Goal: Transaction & Acquisition: Subscribe to service/newsletter

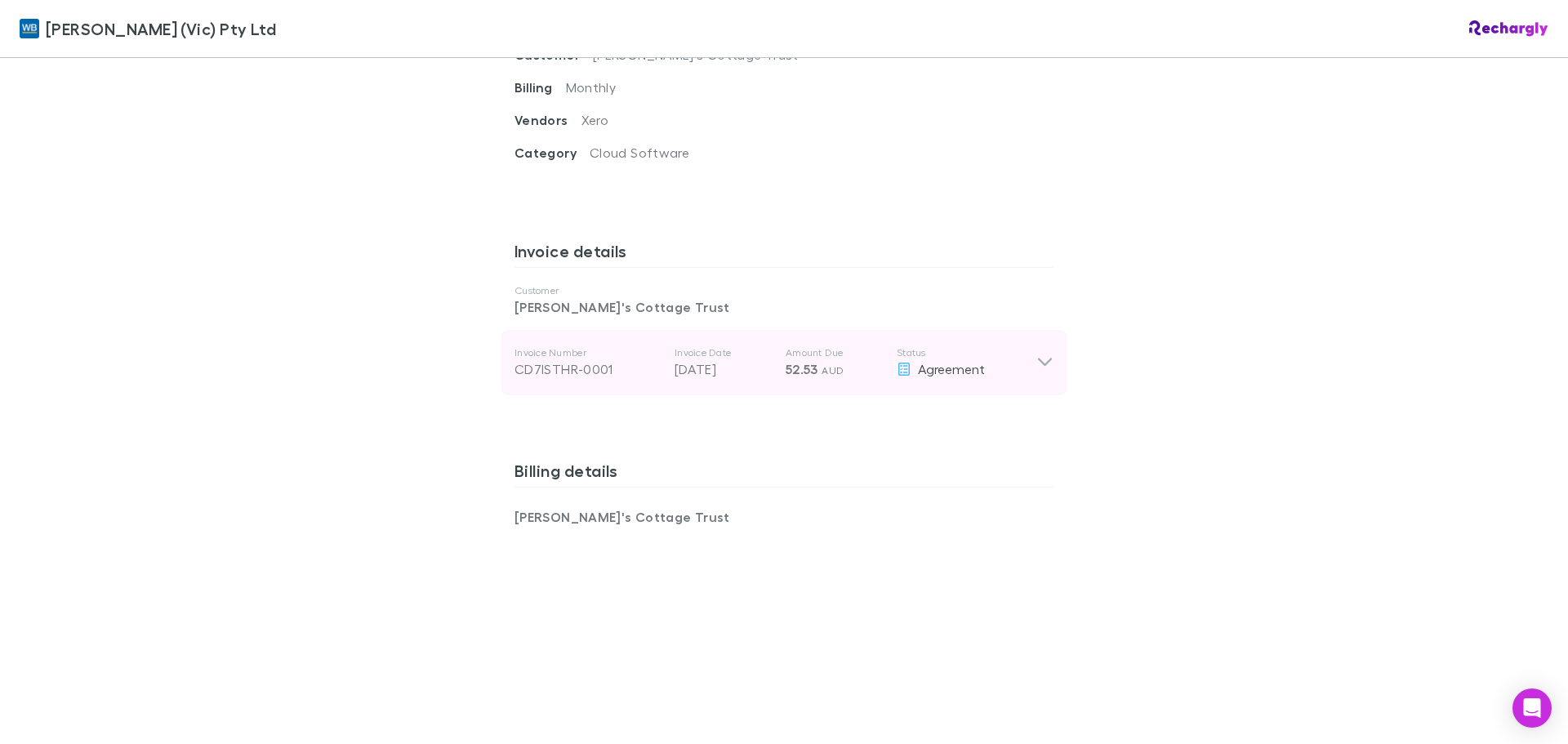
scroll to position [735, 0]
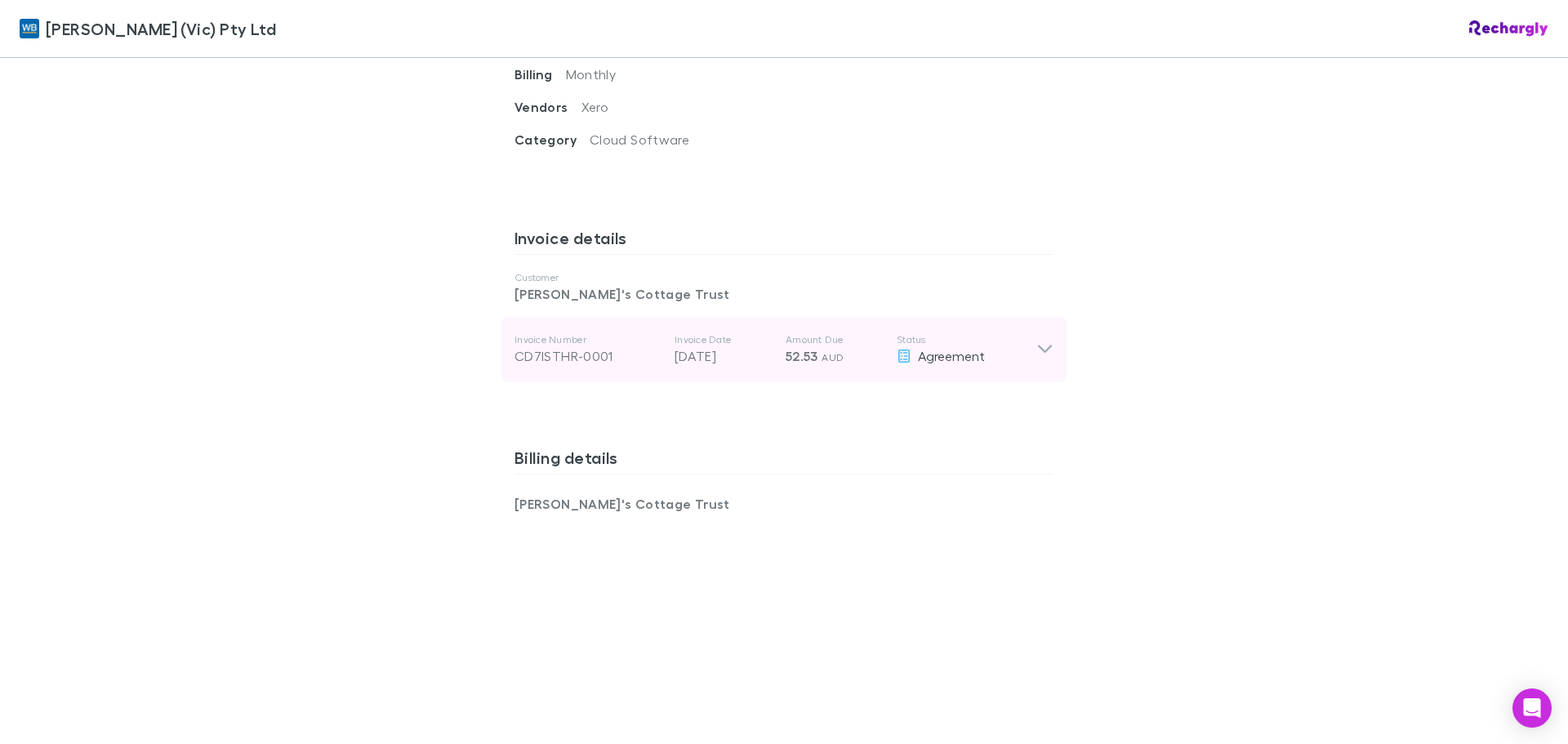
click at [1021, 333] on p "Status" at bounding box center [967, 340] width 140 height 13
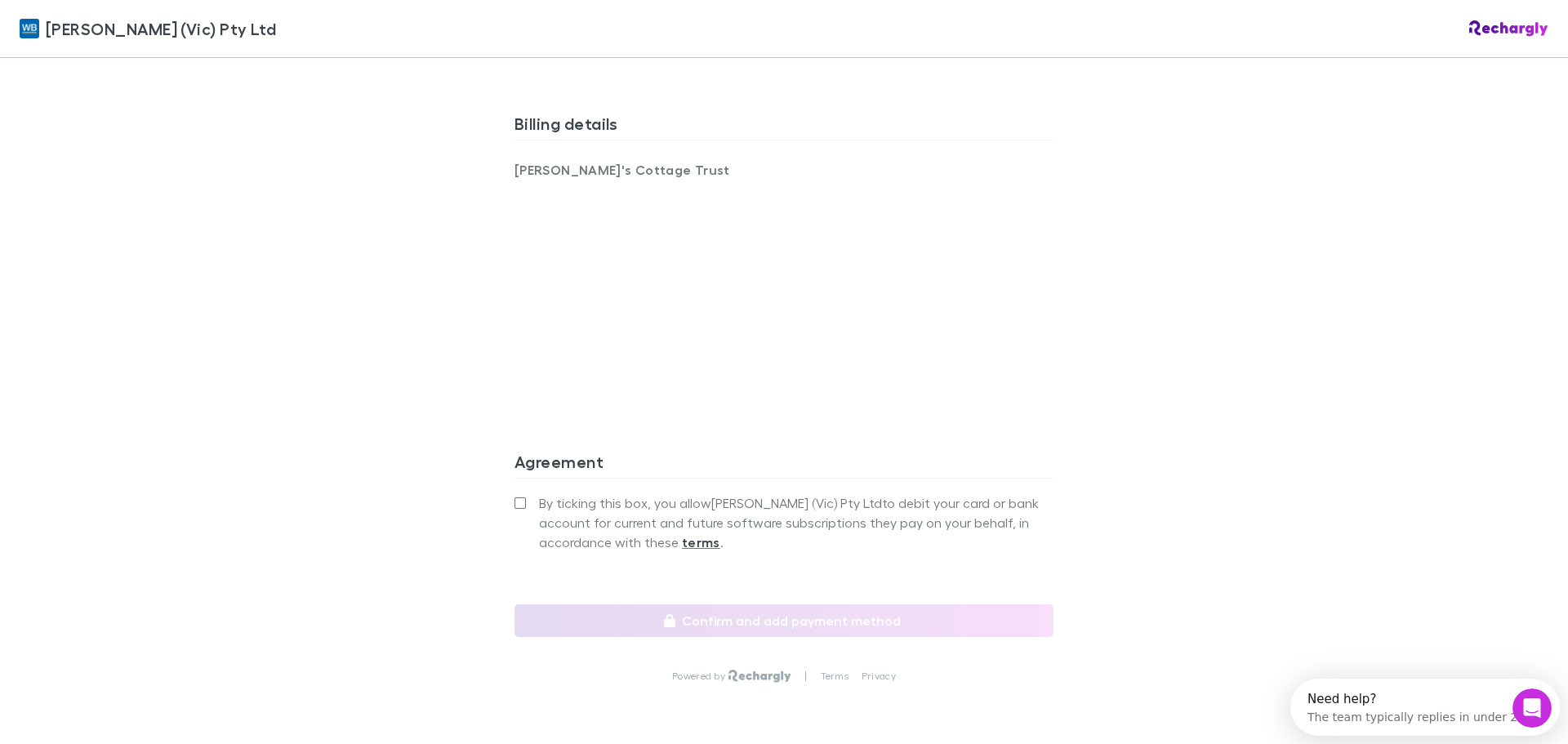
scroll to position [1388, 0]
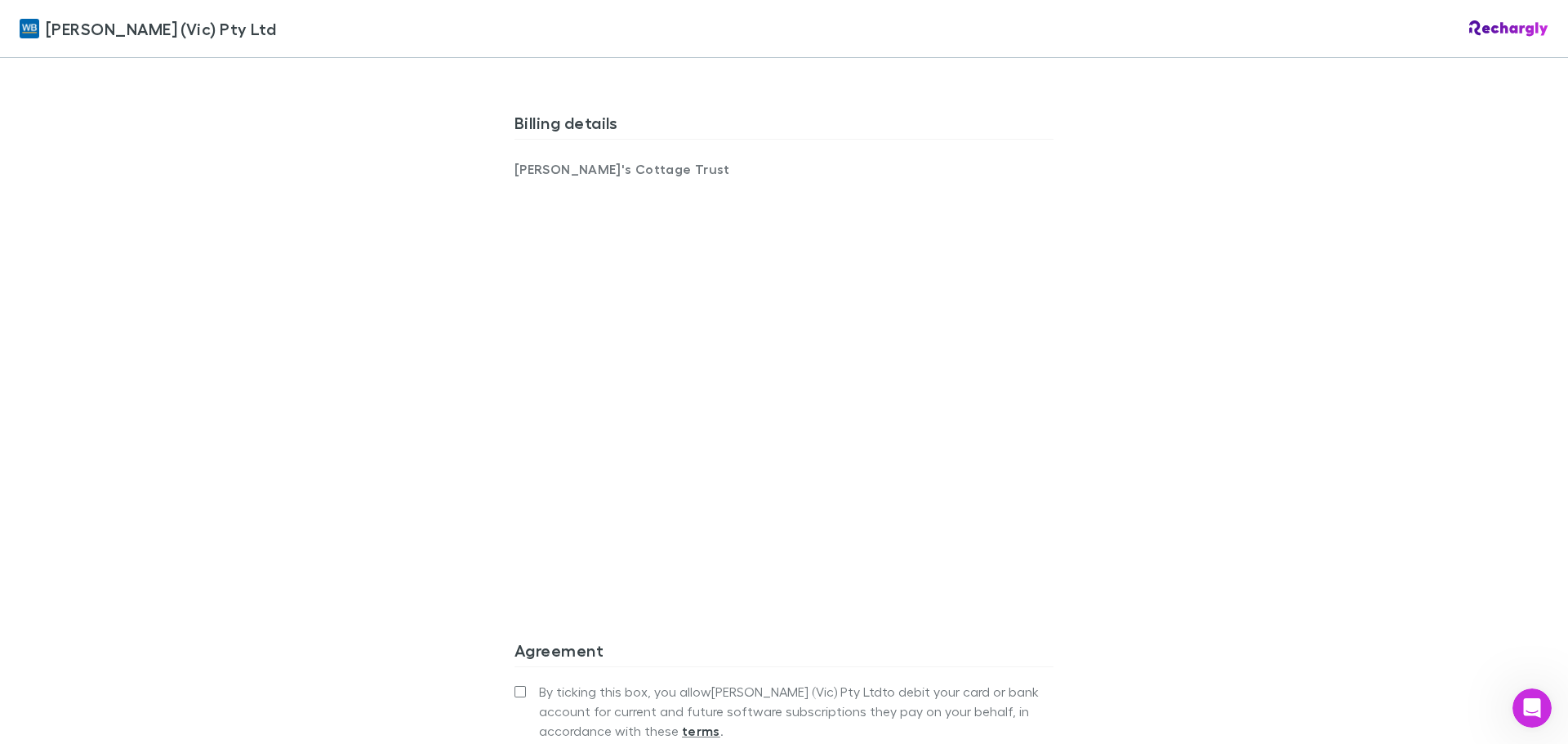
click at [361, 416] on div "William Buck (Vic) Pty Ltd William Buck (Vic) Pty Ltd Software subscriptions ag…" at bounding box center [784, 372] width 1568 height 744
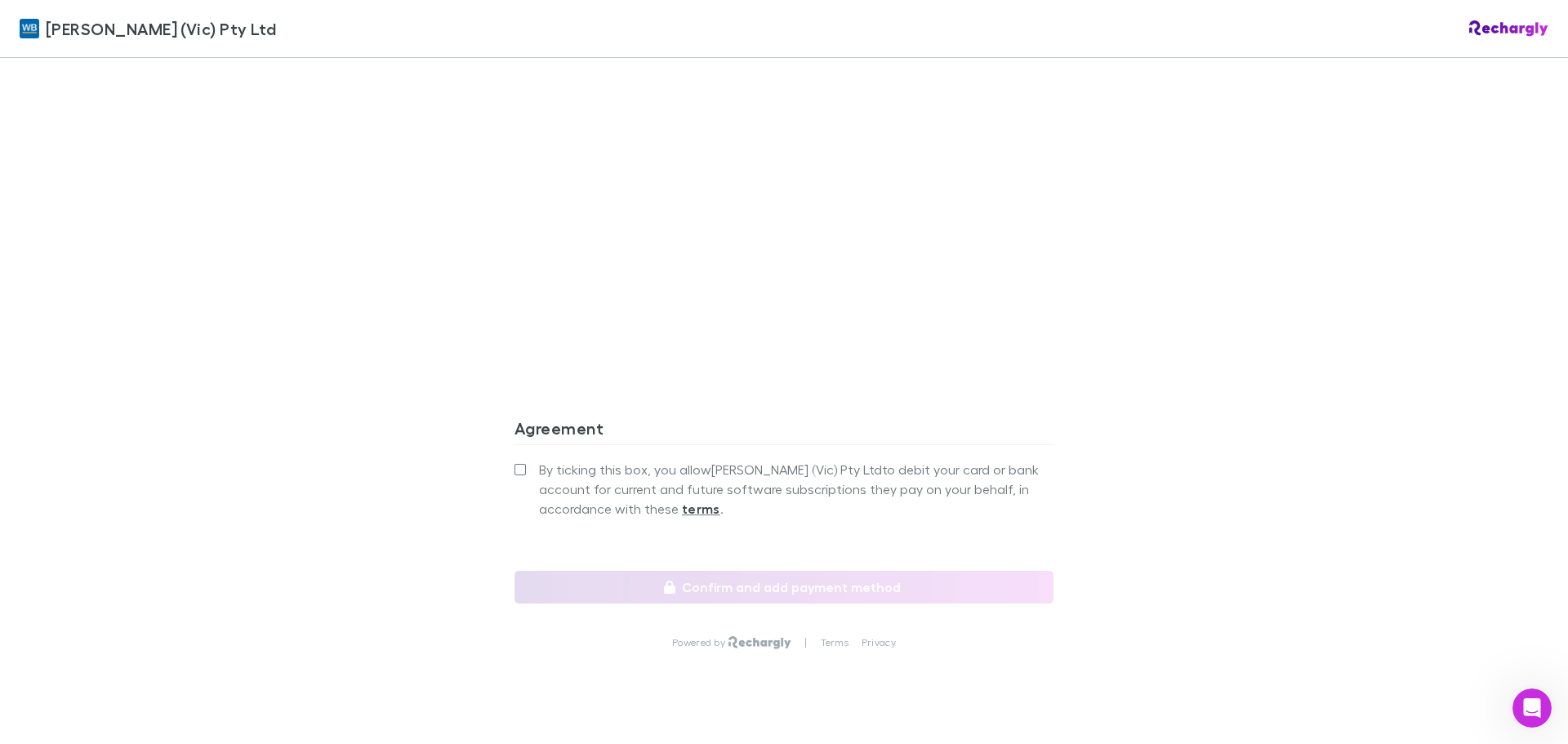
scroll to position [1628, 0]
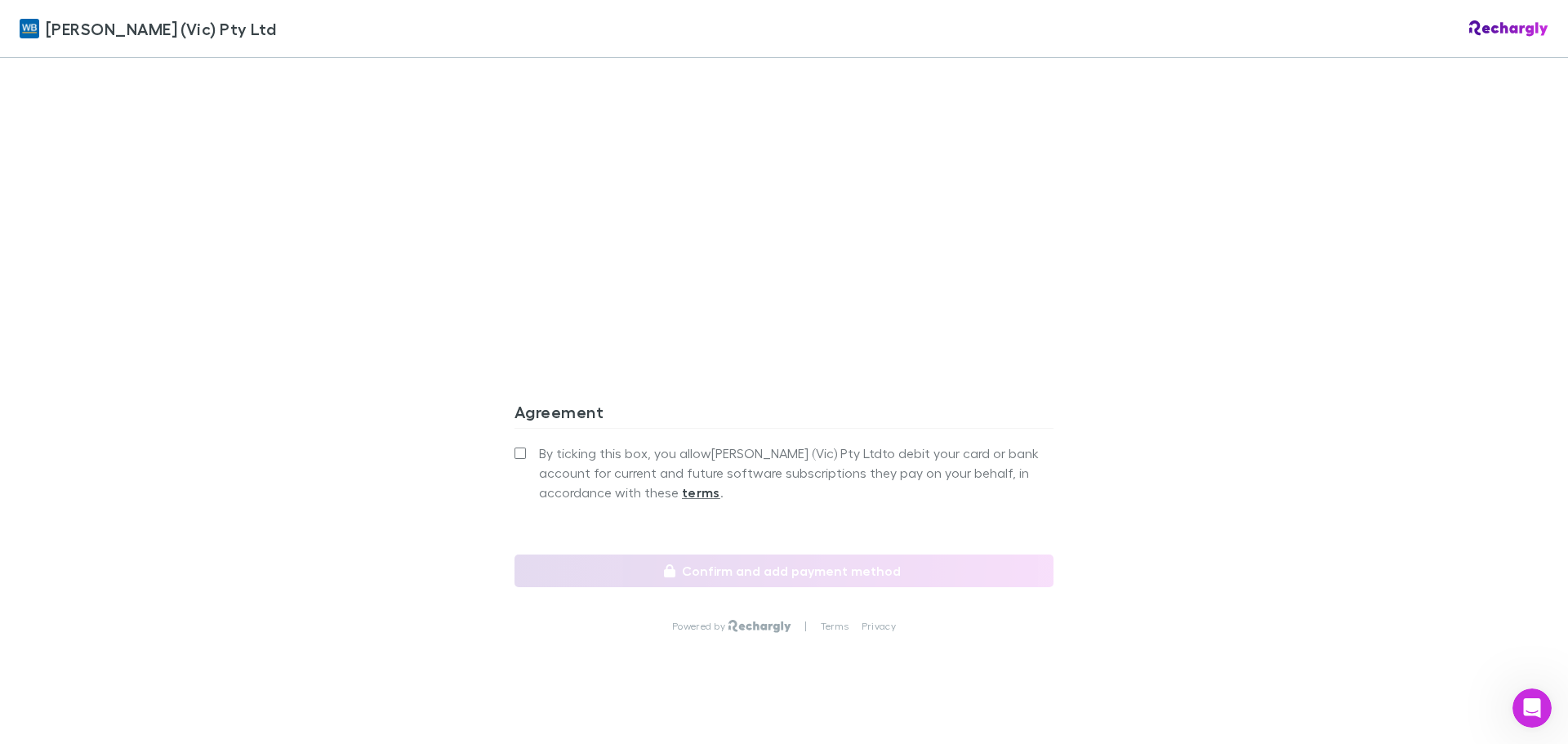
click at [553, 444] on span "By ticking this box, you allow William Buck (Vic) Pty Ltd to debit your card or…" at bounding box center [797, 473] width 515 height 58
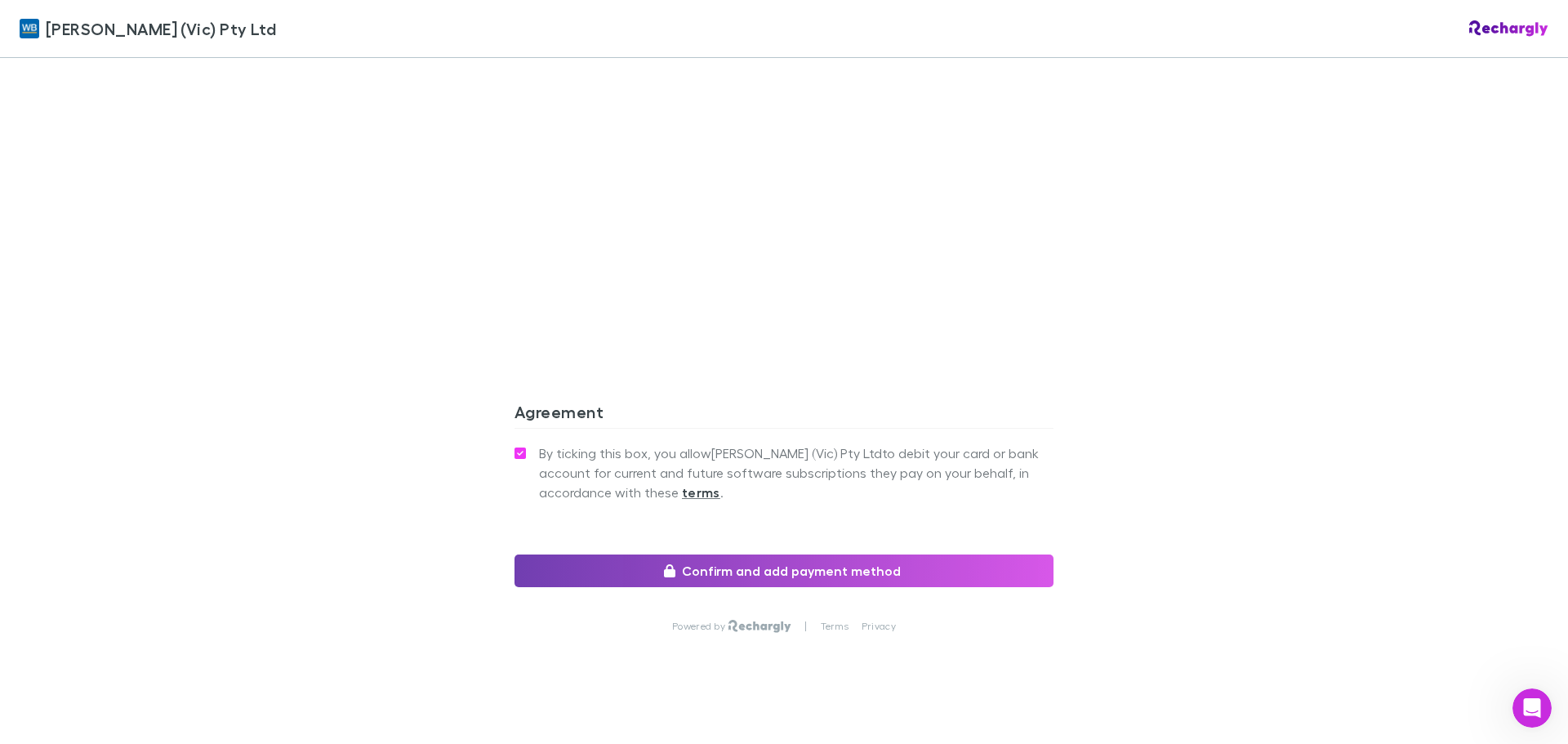
click at [625, 555] on button "Confirm and add payment method" at bounding box center [784, 571] width 539 height 33
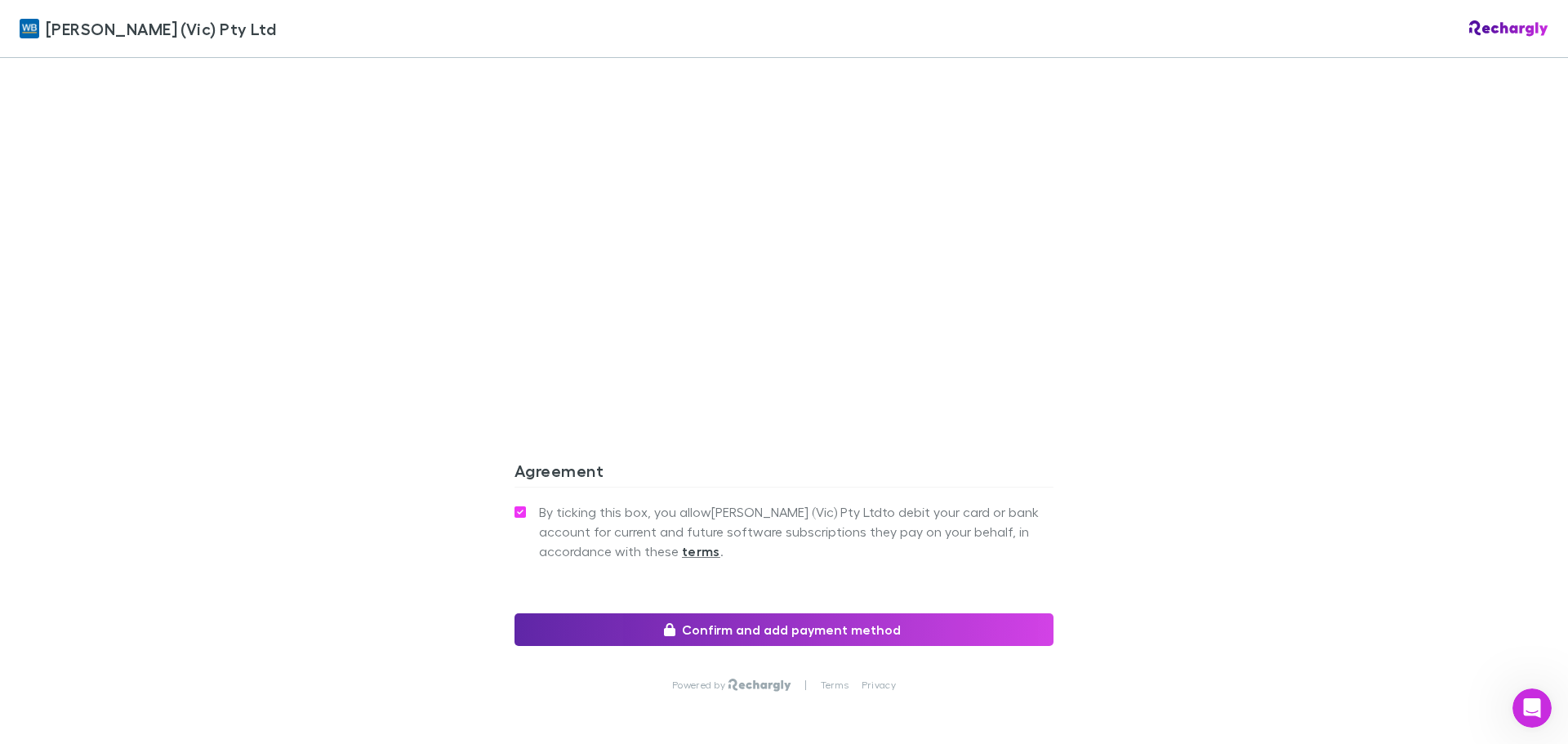
scroll to position [1686, 0]
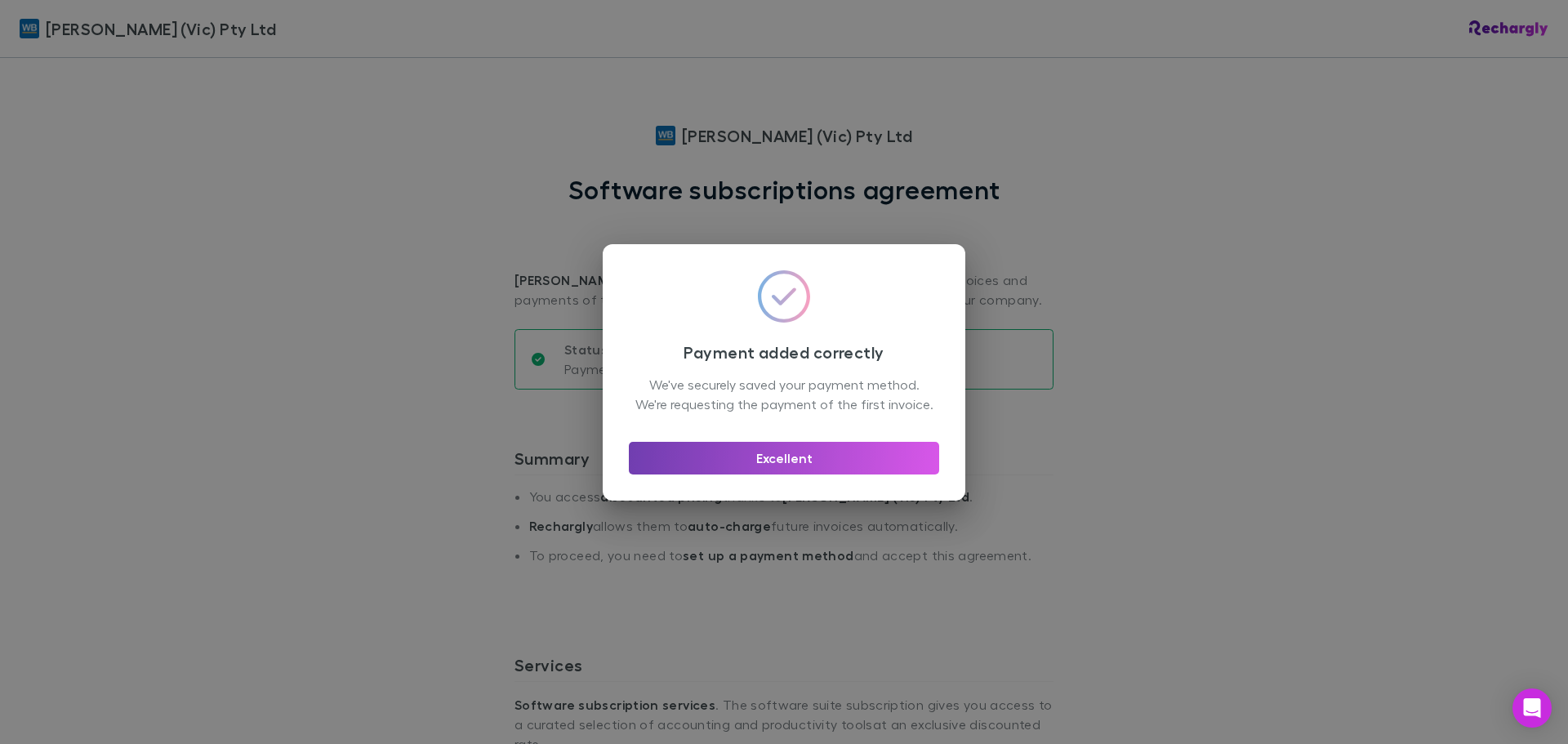
click at [825, 456] on button "Excellent" at bounding box center [784, 458] width 310 height 33
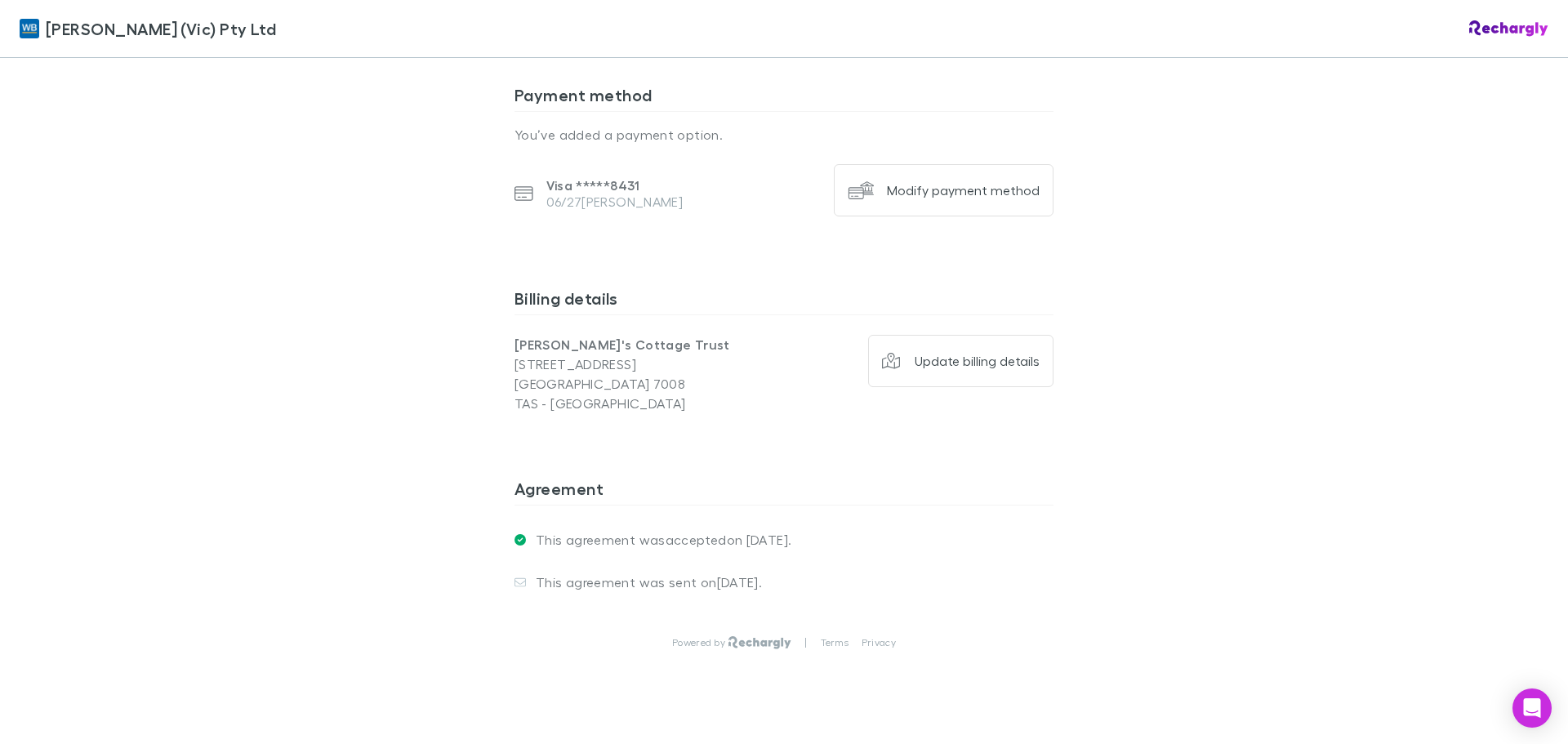
scroll to position [1115, 0]
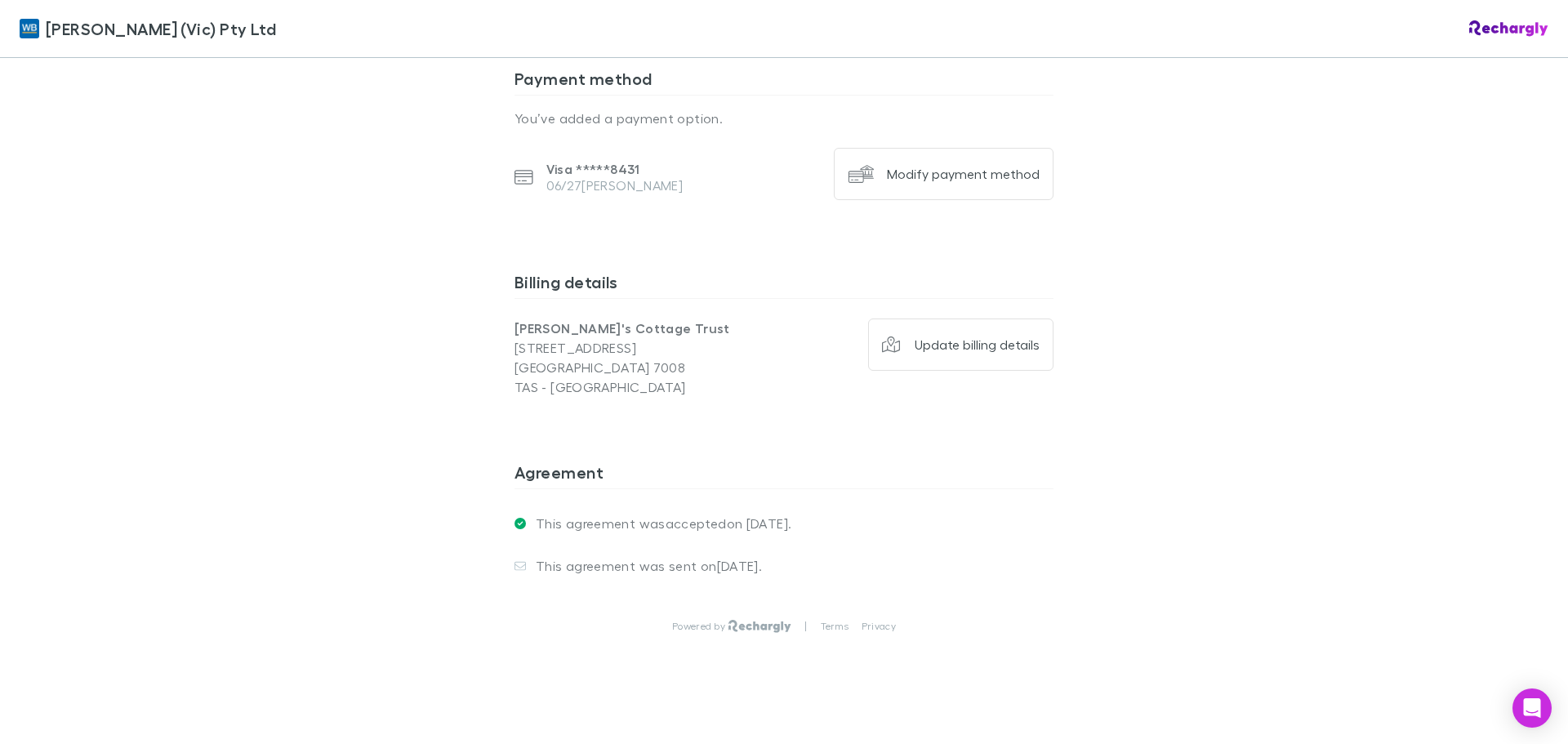
click at [725, 558] on p "This agreement was sent on [DATE] ." at bounding box center [643, 566] width 236 height 16
click at [1023, 561] on div "This agreement was sent on [DATE] ." at bounding box center [784, 566] width 539 height 43
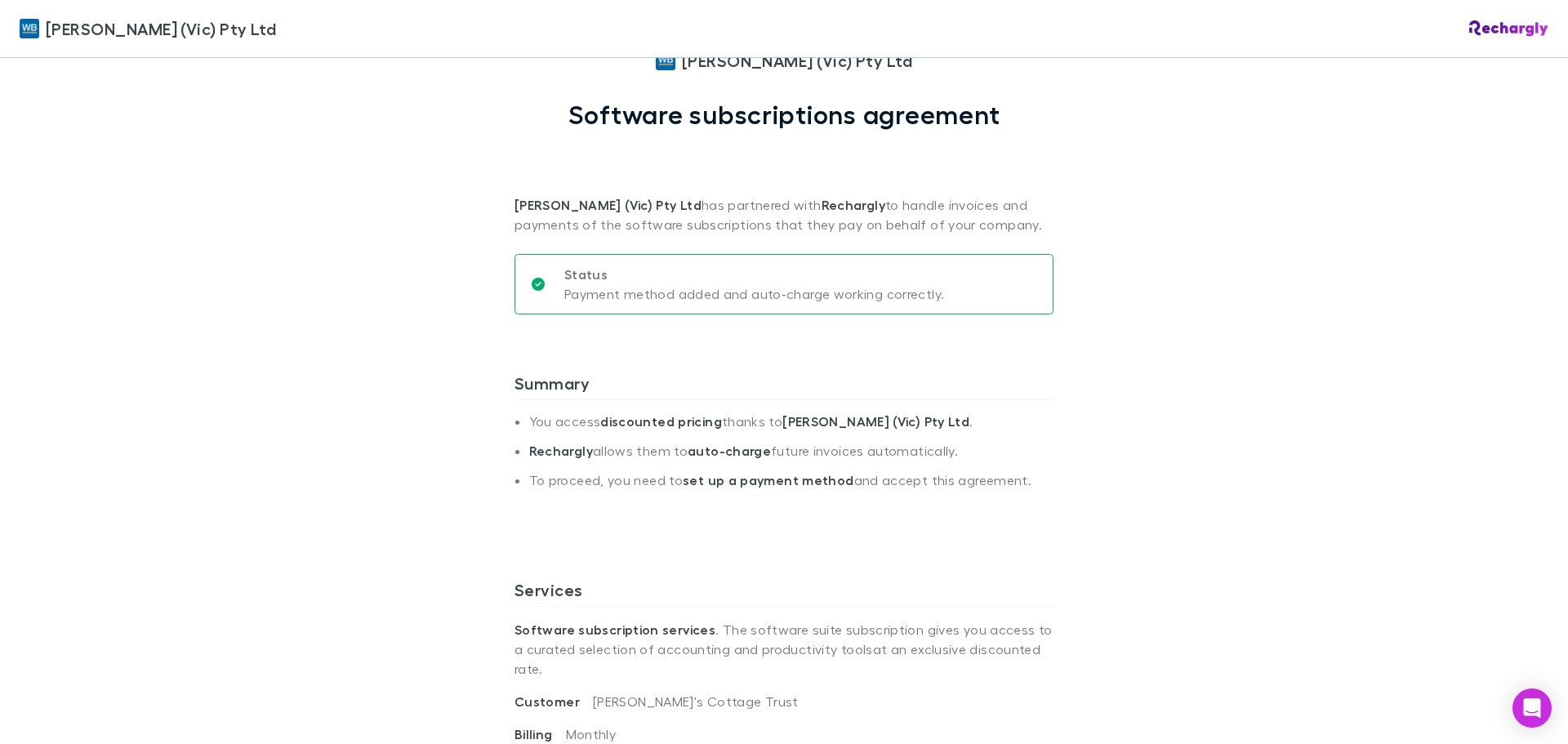
scroll to position [0, 0]
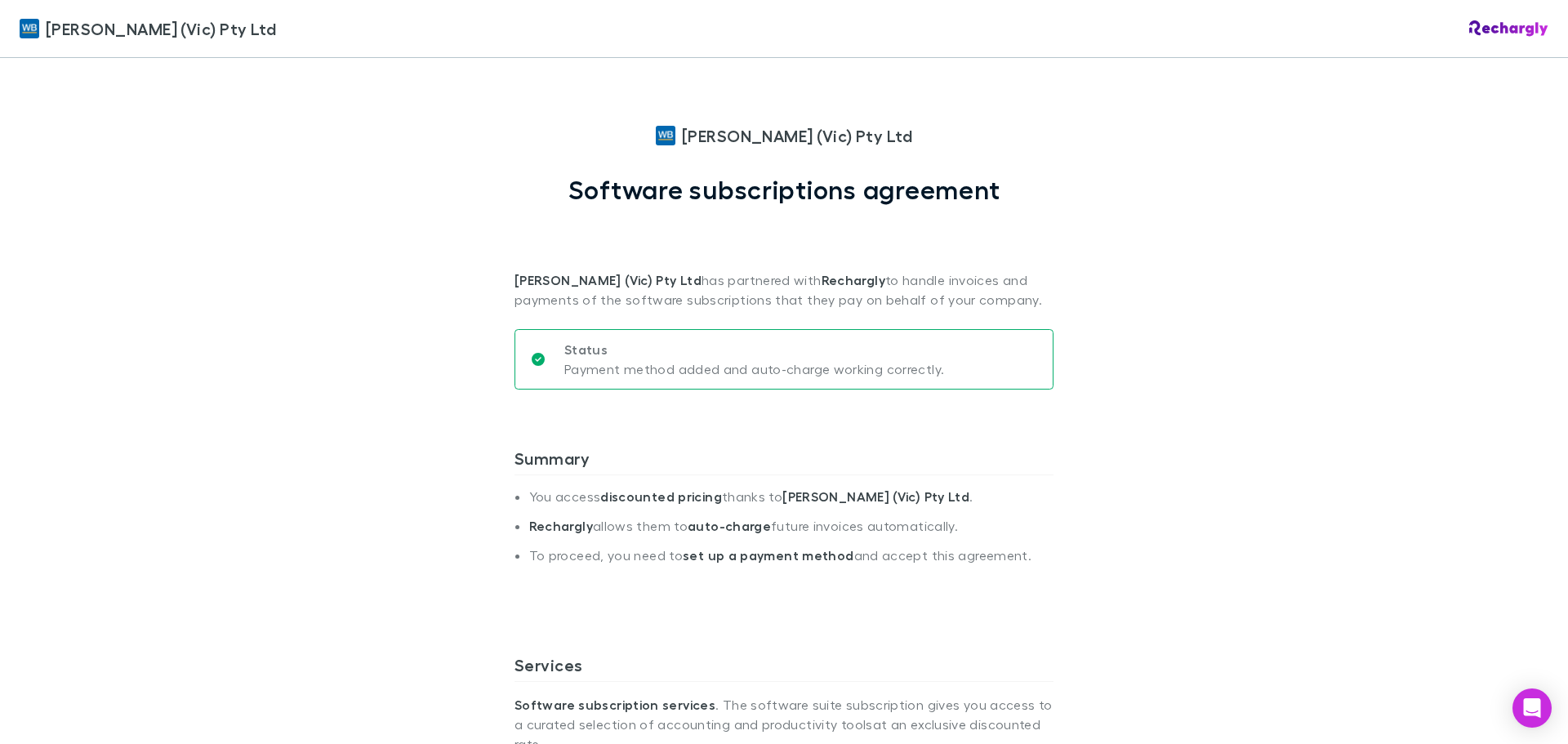
click at [1485, 28] on img at bounding box center [1509, 28] width 79 height 16
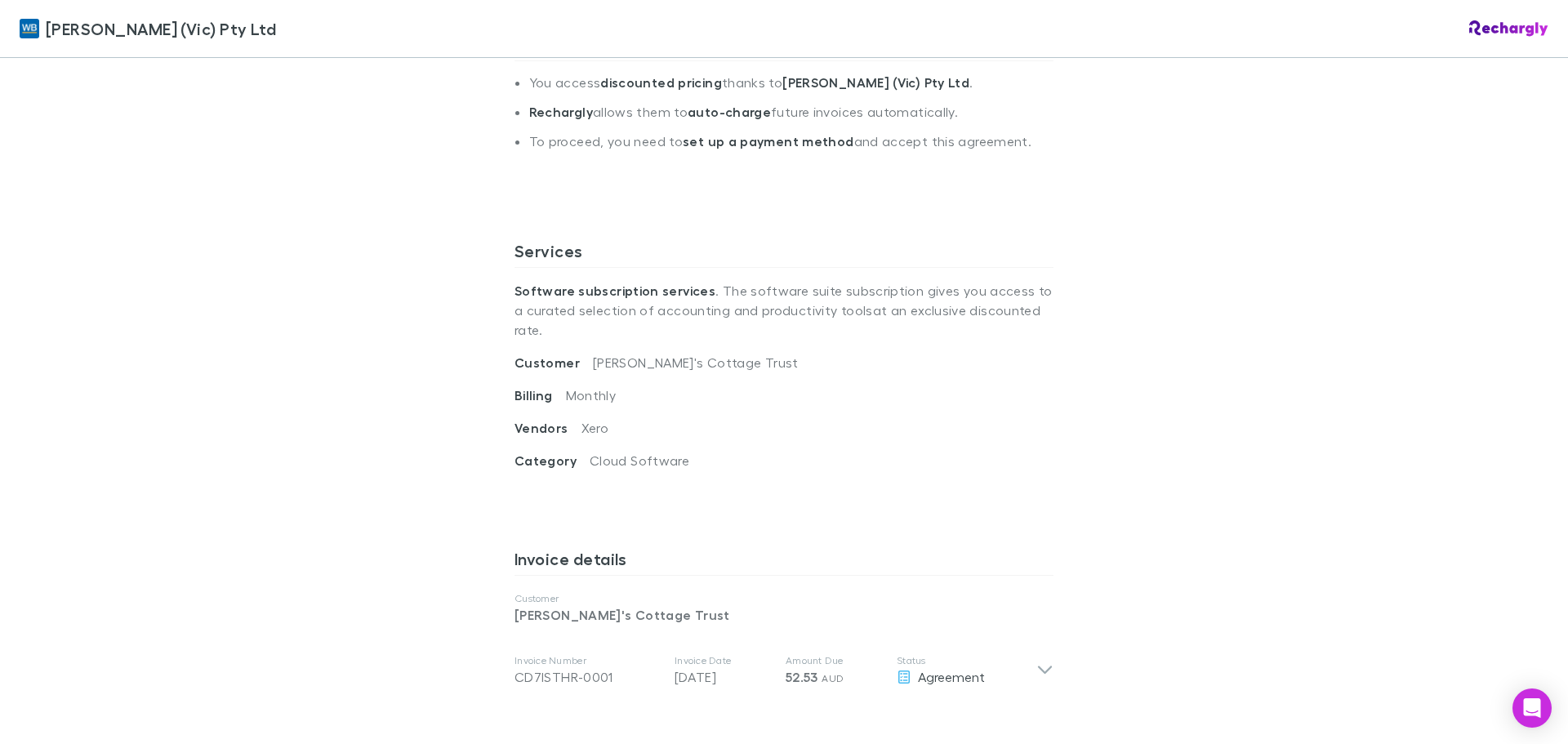
scroll to position [490, 0]
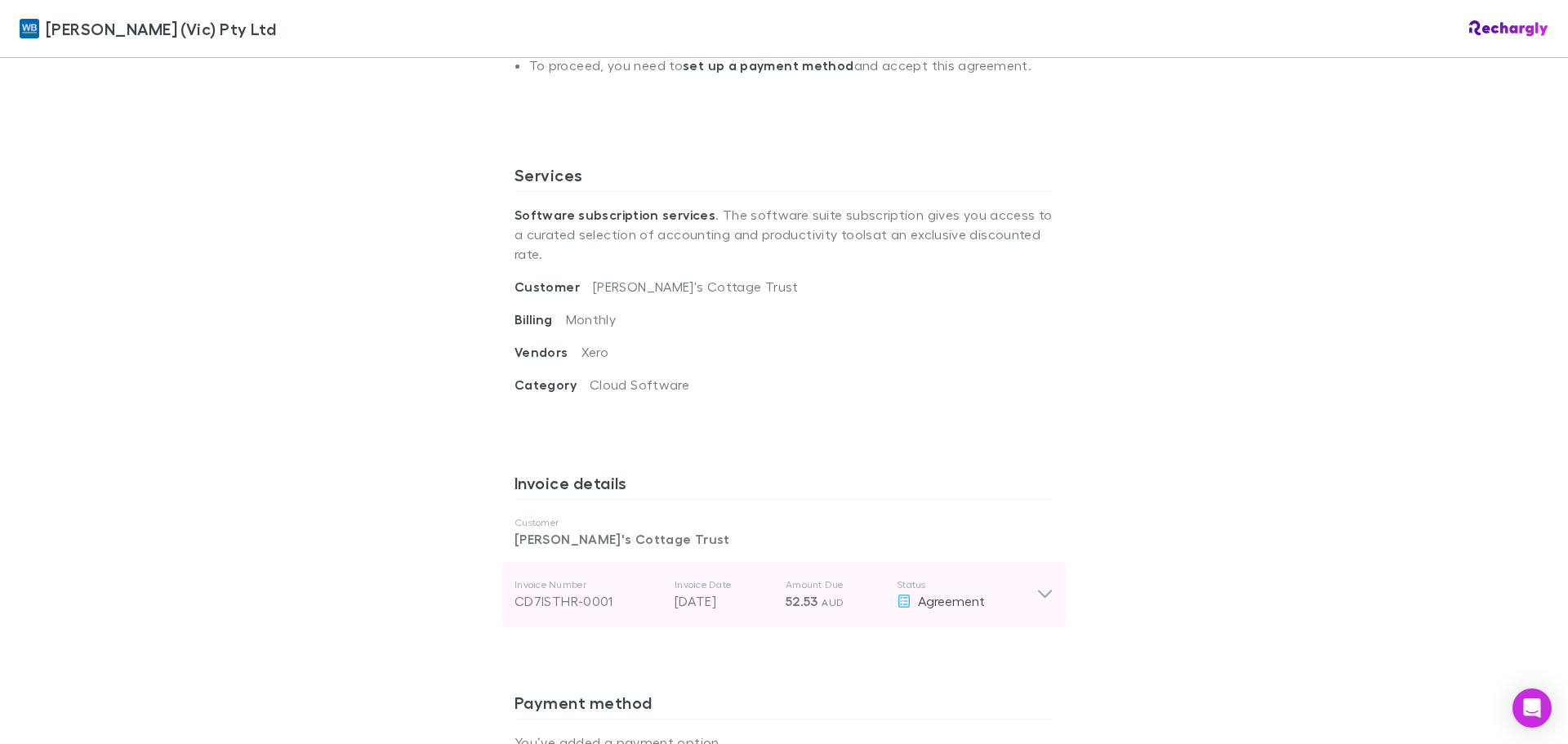
click at [1023, 579] on p "Status" at bounding box center [967, 585] width 140 height 13
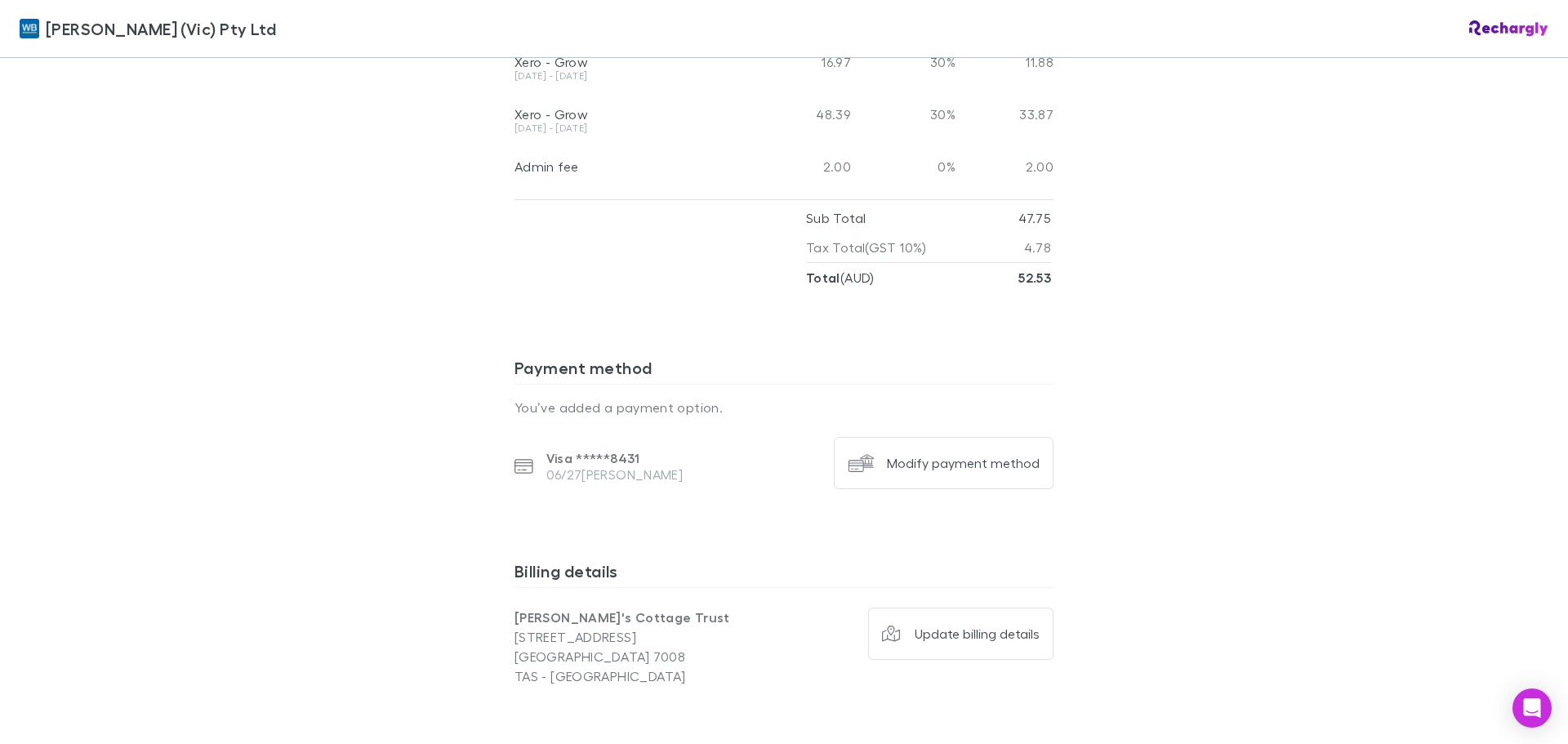
scroll to position [1388, 0]
